Goal: Find specific page/section: Find specific page/section

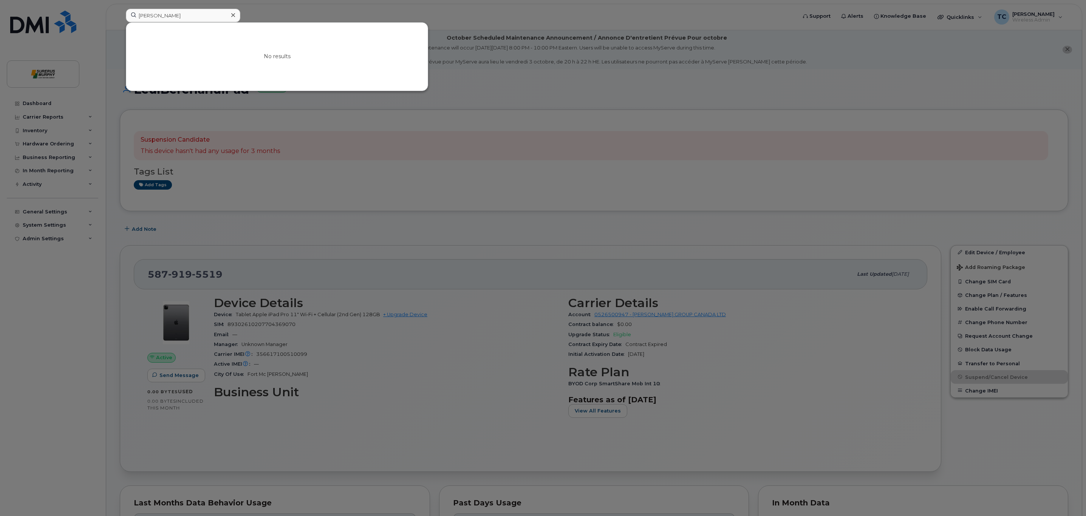
click at [155, 15] on input "[PERSON_NAME]" at bounding box center [183, 16] width 115 height 14
click at [153, 16] on input "[PERSON_NAME]" at bounding box center [183, 16] width 115 height 14
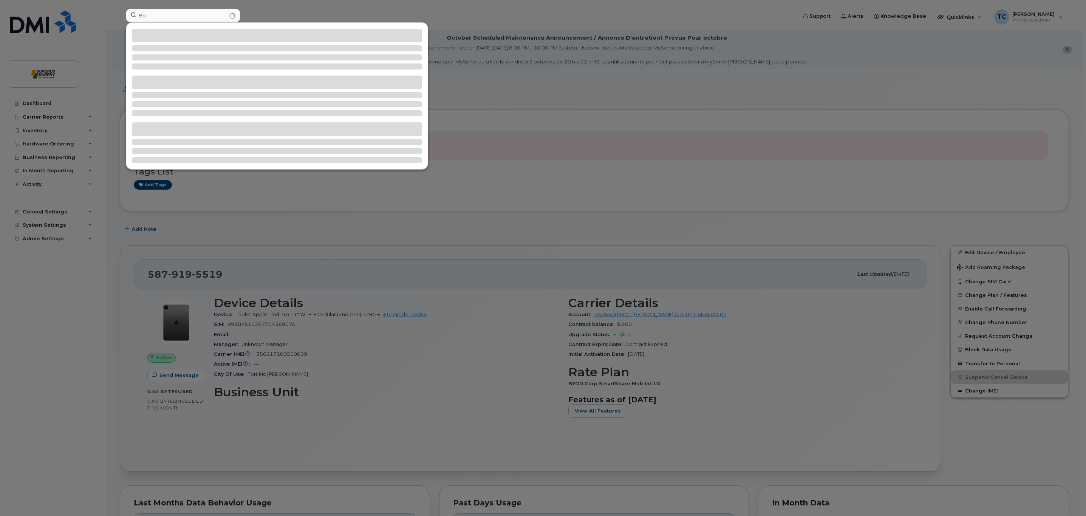
type input "B"
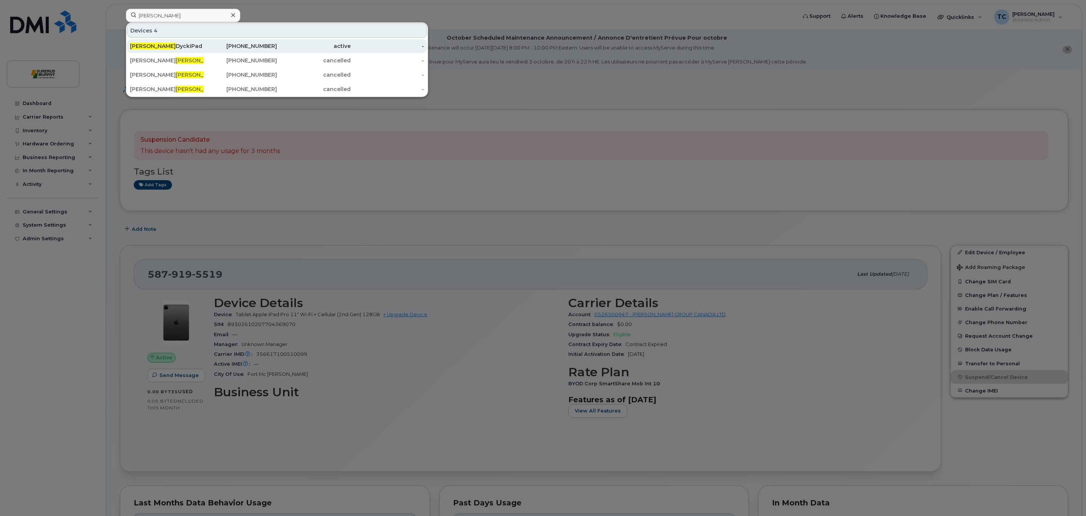
type input "[PERSON_NAME]"
click at [183, 48] on div "[PERSON_NAME]" at bounding box center [167, 46] width 74 height 8
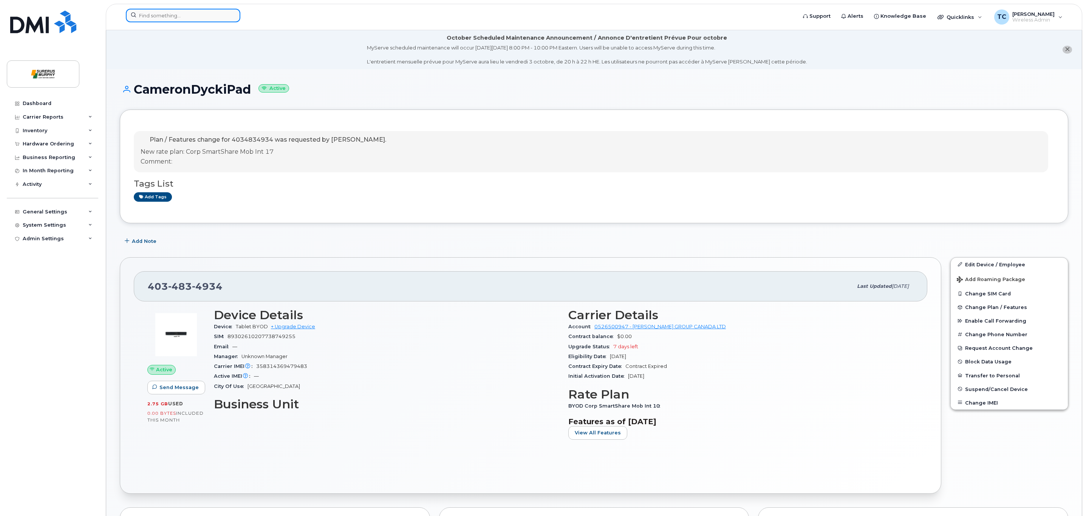
click at [200, 16] on input at bounding box center [183, 16] width 115 height 14
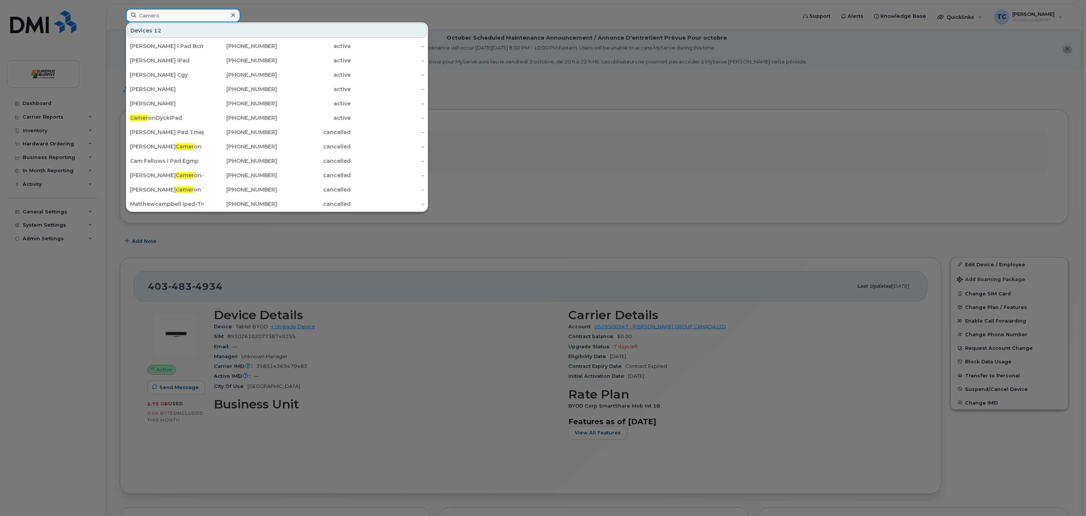
type input "[PERSON_NAME]"
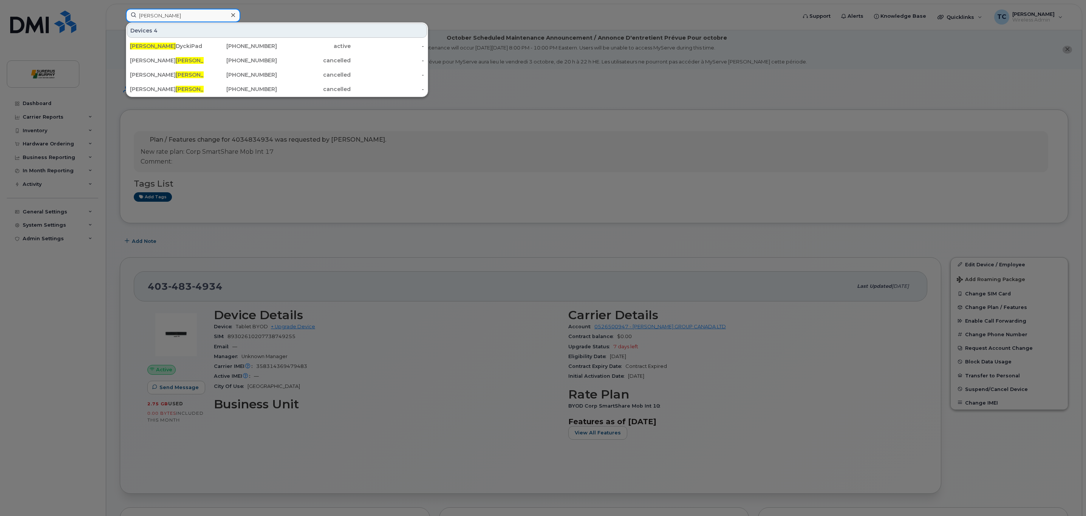
click at [178, 18] on input "[PERSON_NAME]" at bounding box center [183, 16] width 115 height 14
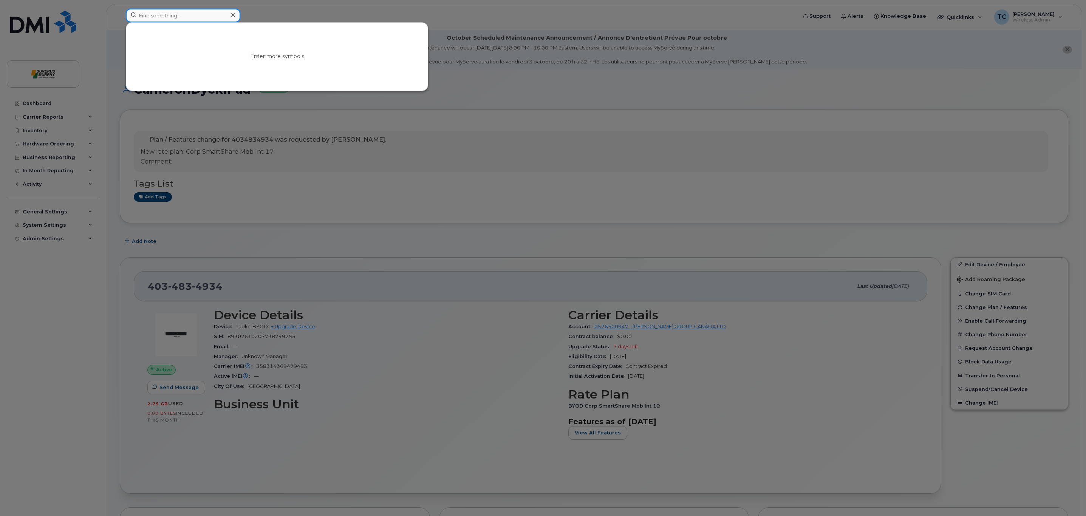
click at [167, 11] on input at bounding box center [183, 16] width 115 height 14
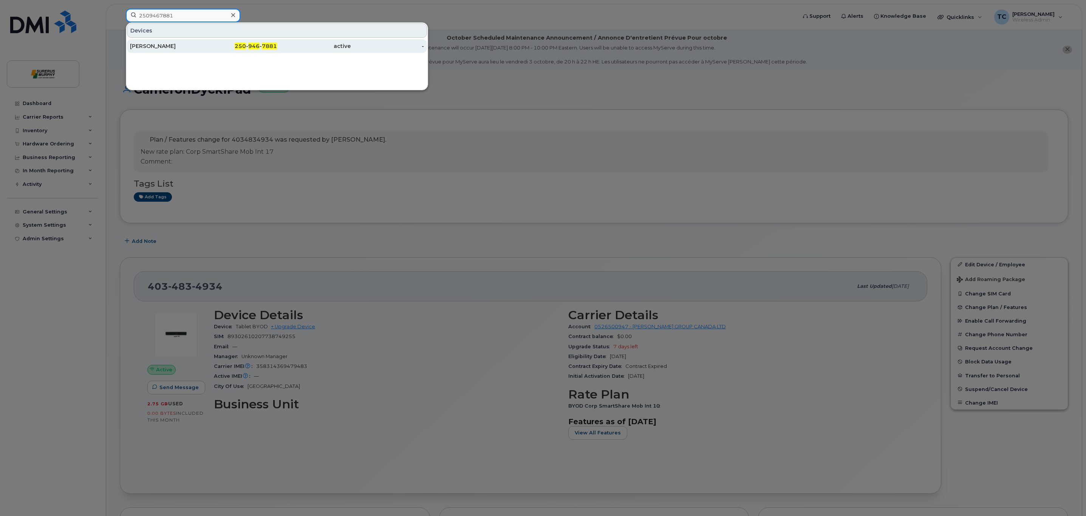
type input "2509467881"
click at [173, 49] on div "Carmen Dyck Murphy" at bounding box center [167, 46] width 74 height 8
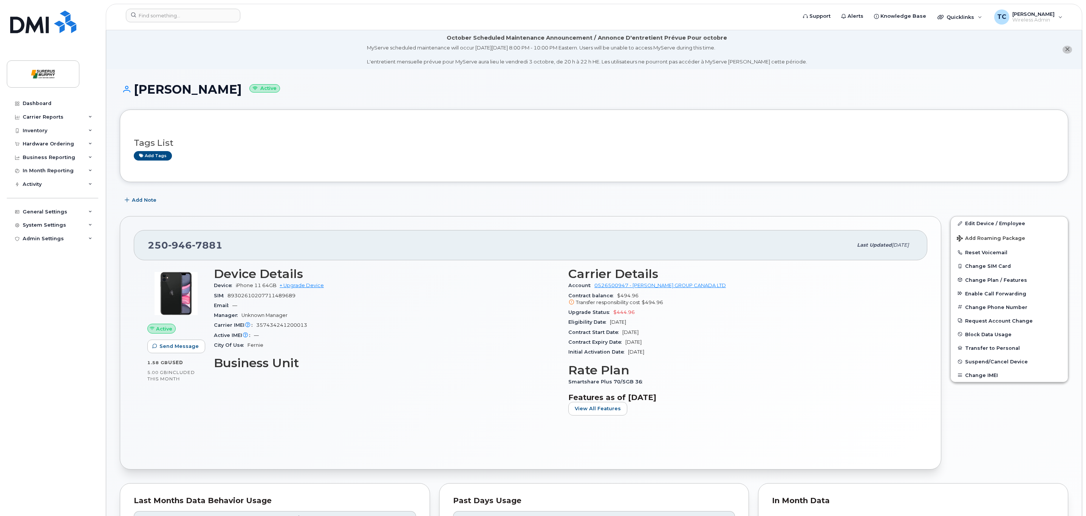
drag, startPoint x: 662, startPoint y: 325, endPoint x: 553, endPoint y: 317, distance: 109.2
click at [553, 317] on div "Device Details Device iPhone 11 64GB + Upgrade Device SIM 89302610207711489689 …" at bounding box center [563, 345] width 709 height 164
click at [553, 317] on div "Manager Unknown Manager" at bounding box center [387, 316] width 346 height 10
click at [680, 325] on div "Eligibility Date Sep 13, 2027" at bounding box center [742, 323] width 346 height 10
click at [682, 332] on div "Contract Start Date Jun 13, 2024" at bounding box center [742, 333] width 346 height 10
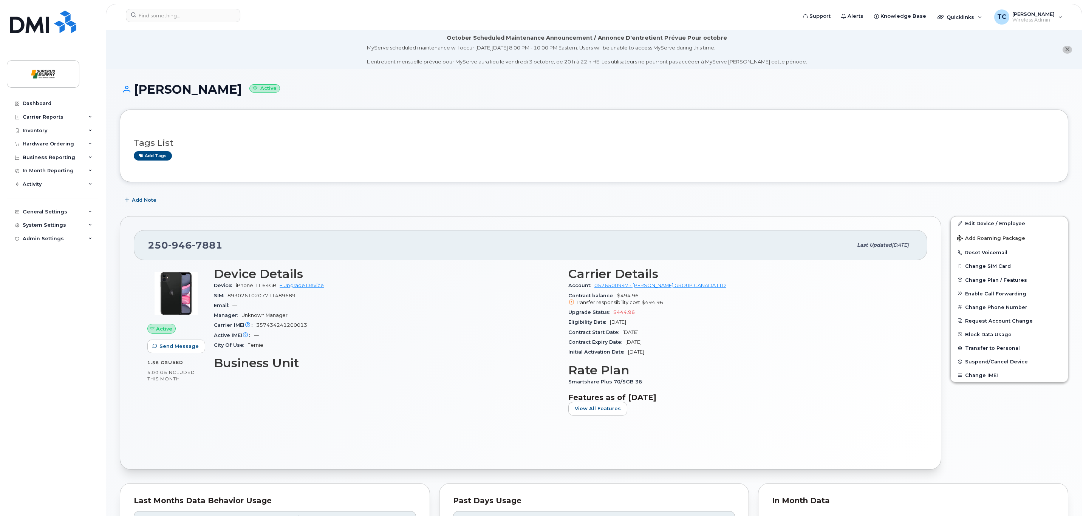
click at [682, 343] on div "Contract Expiry Date Sep 20, 2027" at bounding box center [742, 343] width 346 height 10
drag, startPoint x: 439, startPoint y: 184, endPoint x: 437, endPoint y: 187, distance: 3.9
